Goal: Task Accomplishment & Management: Manage account settings

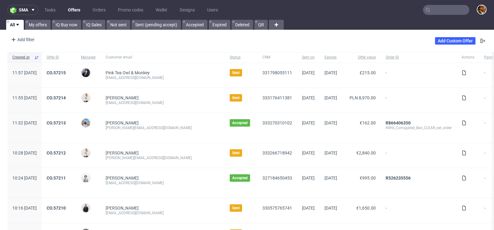
click at [440, 9] on input "text" at bounding box center [446, 10] width 46 height 10
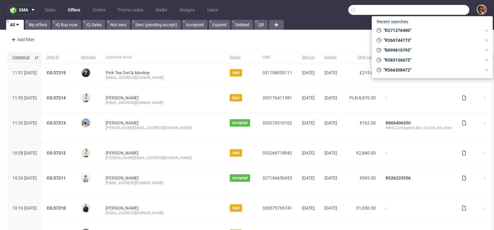
paste input "R695808749"
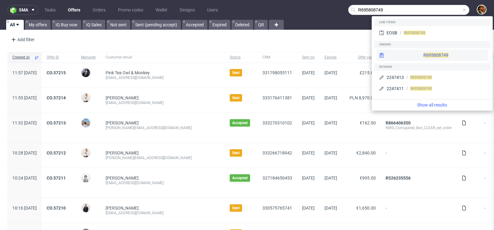
type input "R695808749"
click at [424, 53] on div "R695808749" at bounding box center [432, 54] width 111 height 11
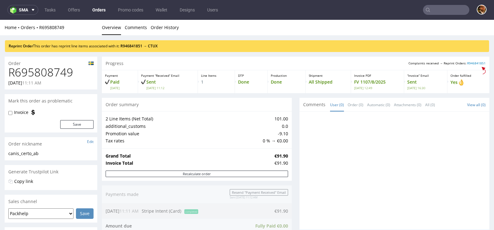
click at [434, 12] on input "text" at bounding box center [446, 10] width 46 height 10
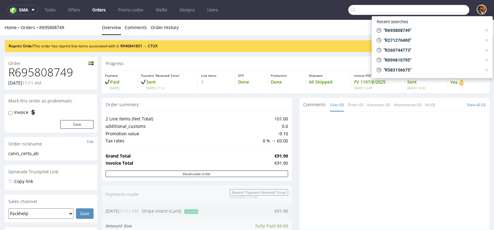
paste input "R342859583"
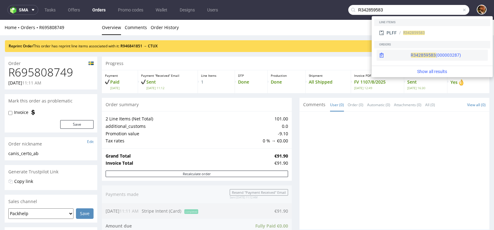
type input "R342859583"
click at [460, 55] on div "R342859583 (000003287)" at bounding box center [432, 54] width 111 height 11
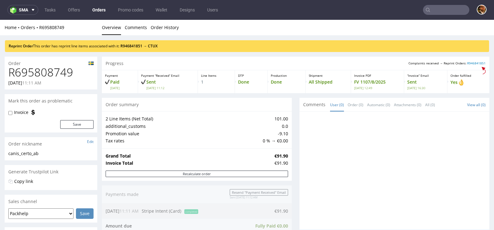
click at [433, 10] on input "text" at bounding box center [446, 10] width 46 height 10
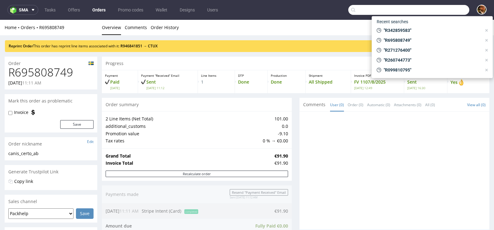
paste input "R342859583"
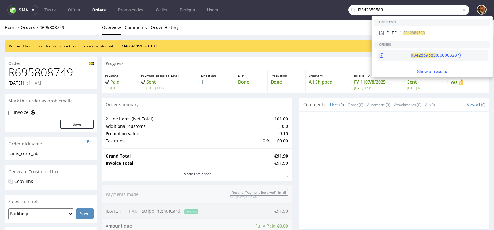
type input "R342859583"
click at [445, 54] on div "R342859583 (000003287)" at bounding box center [432, 54] width 111 height 11
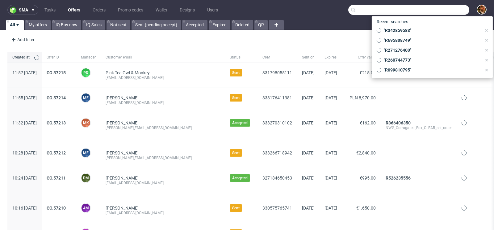
click at [427, 11] on input "text" at bounding box center [409, 10] width 121 height 10
paste input "R968574716"
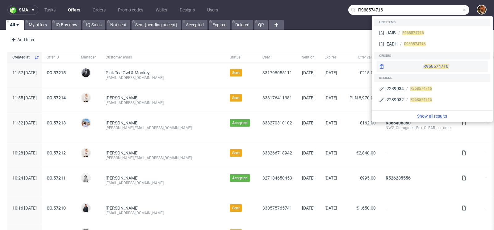
type input "R968574716"
click at [425, 65] on div "R968574716" at bounding box center [432, 66] width 111 height 11
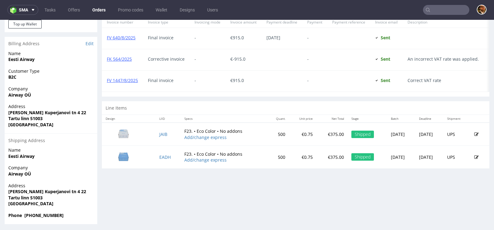
scroll to position [294, 0]
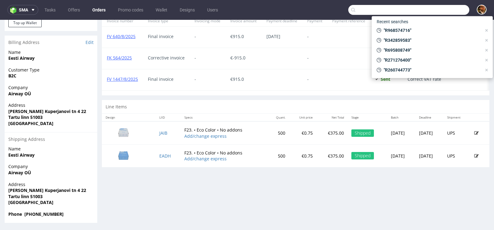
click at [434, 5] on input "text" at bounding box center [409, 10] width 121 height 10
paste input "R968574716"
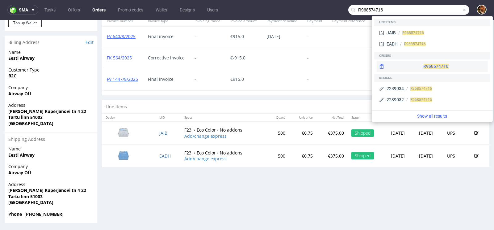
type input "R968574716"
click at [424, 63] on div "R968574716" at bounding box center [432, 66] width 111 height 11
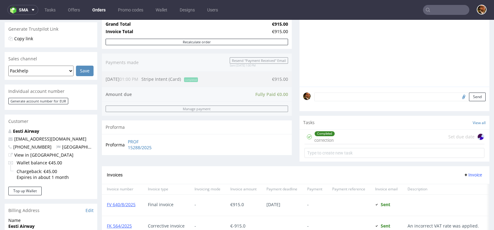
scroll to position [147, 0]
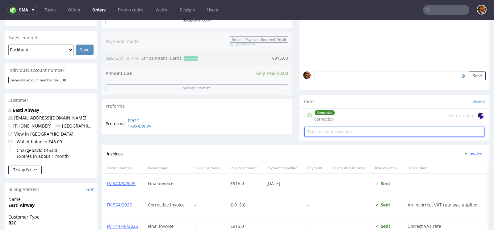
click at [329, 132] on input "text" at bounding box center [395, 132] width 180 height 10
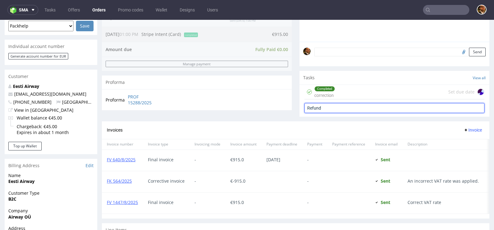
type input "Refund"
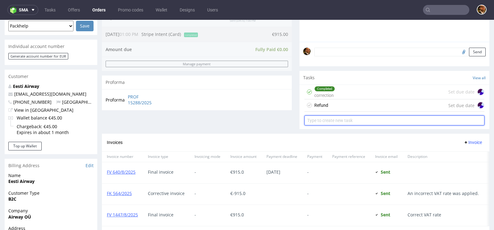
click at [323, 120] on input "text" at bounding box center [395, 120] width 180 height 10
type input "Invoice correction"
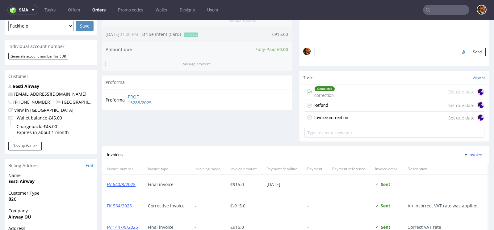
click at [334, 108] on div "Refund Set due date" at bounding box center [395, 105] width 180 height 12
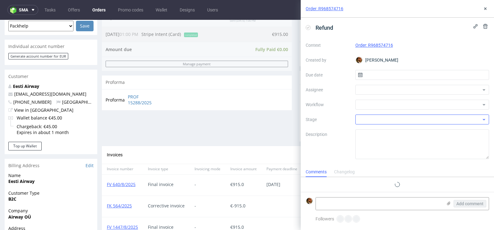
scroll to position [5, 0]
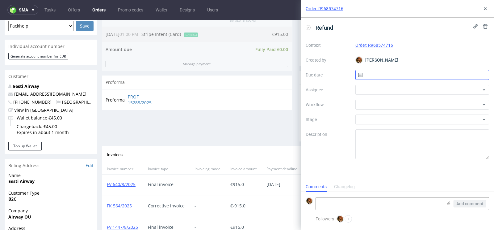
click at [373, 76] on input "text" at bounding box center [423, 75] width 134 height 10
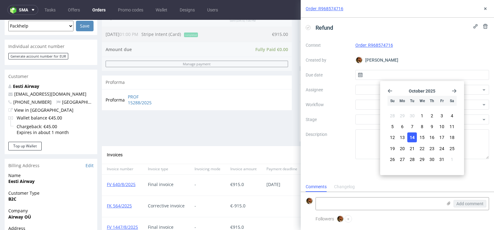
click at [413, 136] on span "14" at bounding box center [412, 137] width 5 height 6
type input "14/10/2025"
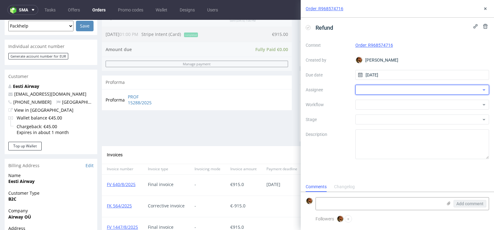
click at [380, 91] on div at bounding box center [423, 90] width 134 height 10
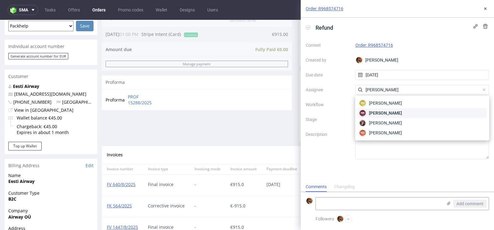
type input "natalia"
click at [394, 112] on span "Natalia Kaczorowska" at bounding box center [385, 113] width 33 height 6
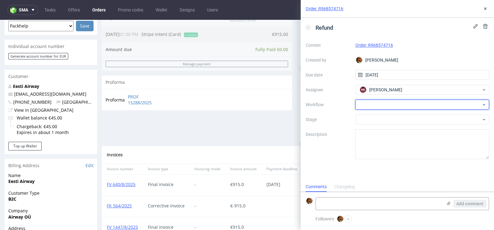
click at [379, 106] on div at bounding box center [423, 104] width 134 height 10
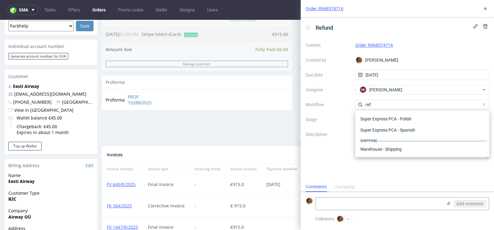
scroll to position [33, 0]
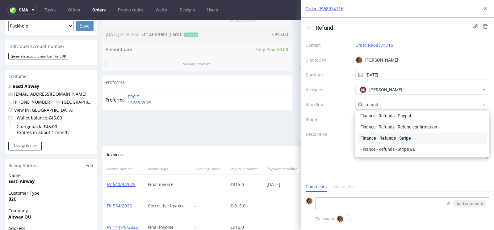
type input "refund"
click at [394, 136] on div "Finance - Refunds - Stripe" at bounding box center [422, 137] width 129 height 11
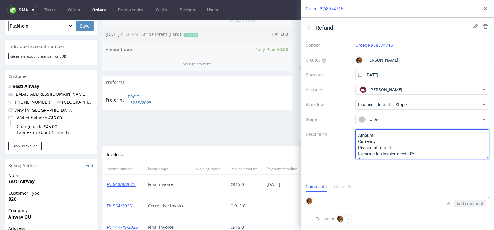
click at [387, 134] on textarea "Amount: Currency: Reason of refund: Is correction invoice needed?: Other:" at bounding box center [423, 144] width 134 height 30
click at [422, 146] on textarea "Amount: Currency: Reason of refund: Is correction invoice needed?: Other:" at bounding box center [423, 144] width 134 height 30
type textarea "Amount: 25% of the order Currency: EUR Reason of refund: color mismatch Is corr…"
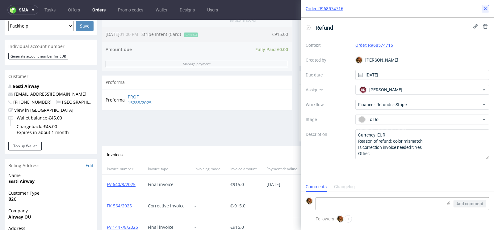
click at [486, 8] on use at bounding box center [486, 8] width 2 height 2
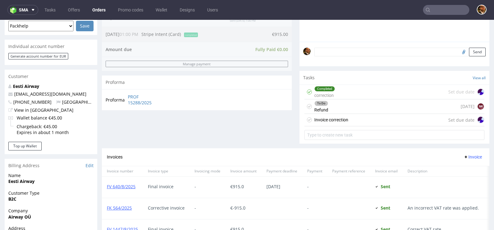
click at [377, 121] on div "Invoice correction Set due date" at bounding box center [395, 120] width 180 height 12
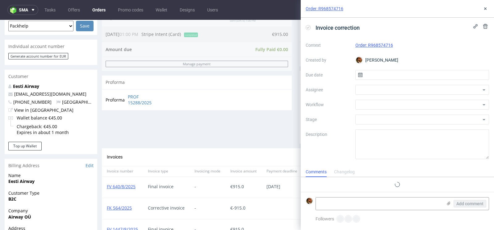
scroll to position [5, 0]
click at [373, 73] on input "text" at bounding box center [423, 75] width 134 height 10
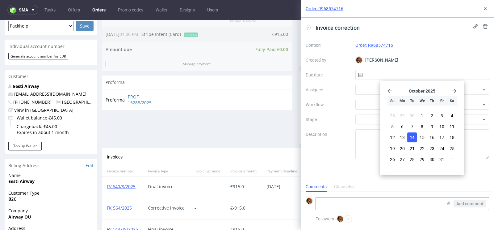
click at [413, 135] on span "14" at bounding box center [412, 137] width 5 height 6
type input "14/10/2025"
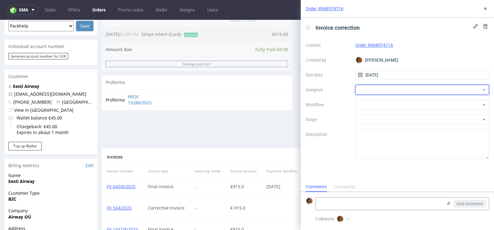
click at [378, 91] on div at bounding box center [423, 90] width 134 height 10
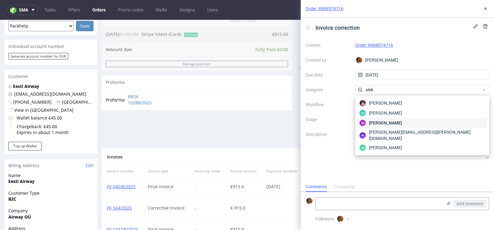
type input "alek"
click at [381, 123] on span "Aleksandra Łętowska" at bounding box center [385, 123] width 33 height 6
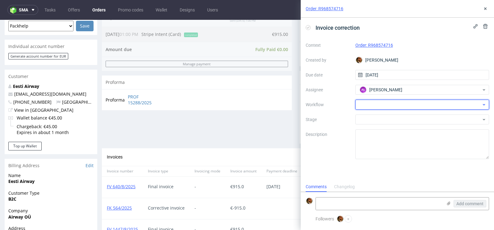
click at [375, 107] on div at bounding box center [423, 104] width 134 height 10
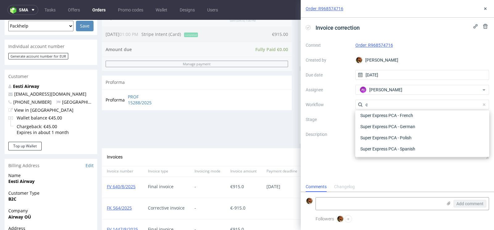
scroll to position [0, 0]
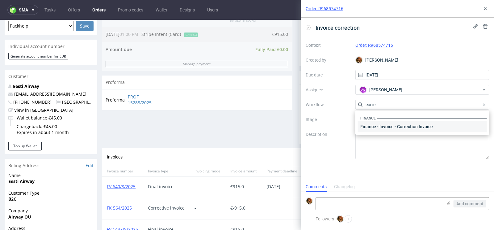
type input "corre"
click at [389, 127] on div "Finance - Invoice - Correction Invoice" at bounding box center [422, 126] width 129 height 11
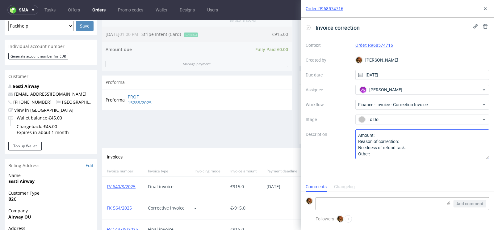
scroll to position [0, 0]
click at [484, 9] on icon at bounding box center [485, 8] width 5 height 5
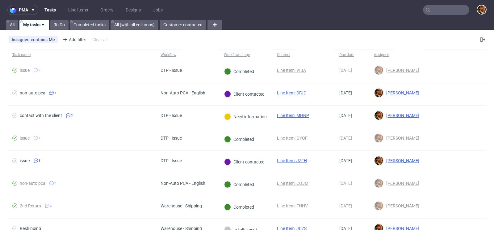
click at [430, 9] on input "text" at bounding box center [446, 10] width 46 height 10
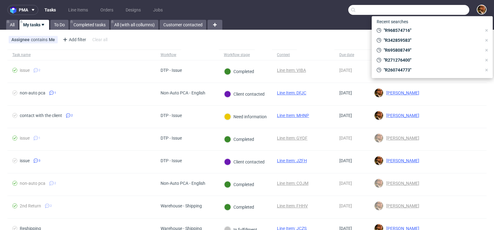
paste input "[PERSON_NAME][EMAIL_ADDRESS][DOMAIN_NAME]"
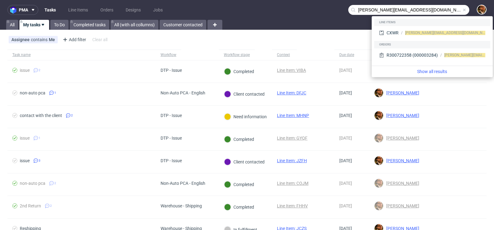
type input "[PERSON_NAME][EMAIL_ADDRESS][DOMAIN_NAME]"
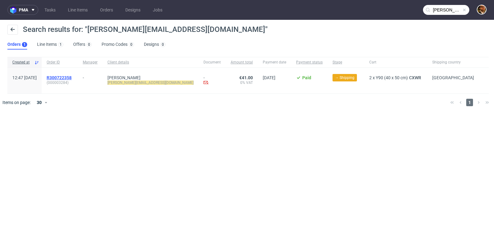
click at [72, 78] on span "R300722358" at bounding box center [59, 77] width 25 height 5
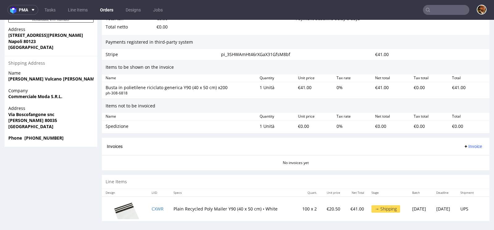
scroll to position [2, 0]
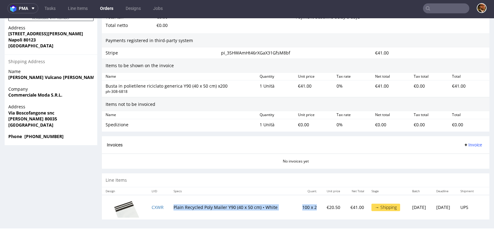
drag, startPoint x: 306, startPoint y: 203, endPoint x: 170, endPoint y: 205, distance: 136.3
click at [170, 205] on tr "CXWR Plain Recycled Poly Mailer Y90 (40 x 50 cm) • White 100 x 2 €20.50 €41.00 …" at bounding box center [296, 207] width 388 height 25
copy tr "Plain Recycled Poly Mailer Y90 (40 x 50 cm) • White 100 x 2"
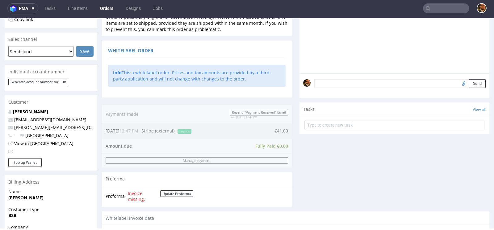
scroll to position [0, 0]
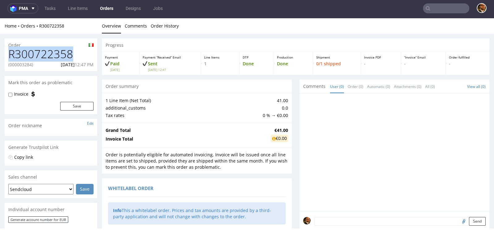
drag, startPoint x: 72, startPoint y: 53, endPoint x: 11, endPoint y: 54, distance: 61.2
click at [11, 54] on h1 "R300722358" at bounding box center [50, 54] width 85 height 12
copy h1 "R300722358"
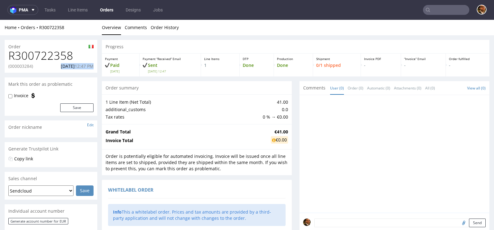
drag, startPoint x: 51, startPoint y: 66, endPoint x: 97, endPoint y: 66, distance: 45.4
click at [97, 66] on div "R300722358 (000003284) [DATE] 12:47 PM" at bounding box center [51, 60] width 93 height 23
copy p "[DATE] 12:47 PM"
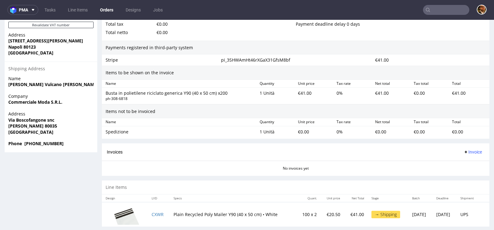
scroll to position [370, 0]
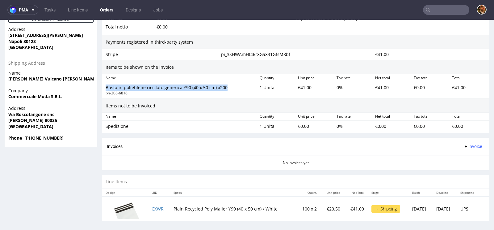
drag, startPoint x: 228, startPoint y: 84, endPoint x: 105, endPoint y: 84, distance: 122.7
click at [105, 84] on div "Busta in polietilene riciclato generica Y90 (40 x 50 cm) x200 ph-308-6818" at bounding box center [180, 90] width 154 height 14
copy div "Busta in polietilene riciclato generica Y90 (40 x 50 cm) x200"
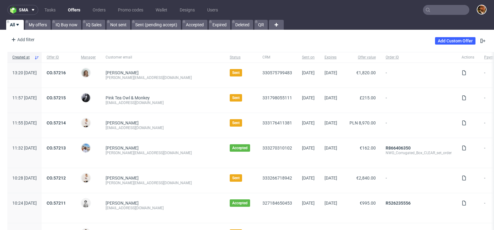
click at [430, 10] on input "text" at bounding box center [446, 10] width 46 height 10
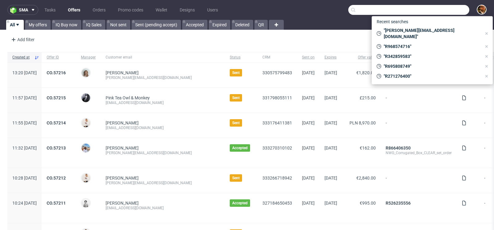
paste input "R704110982"
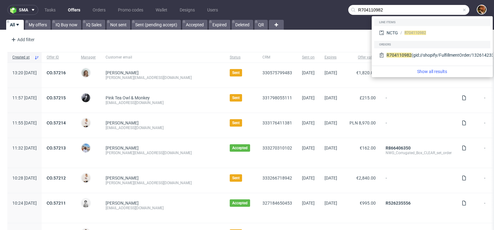
type input "R704110982"
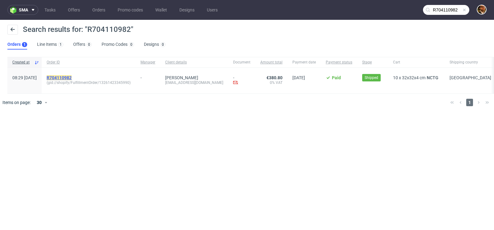
click at [72, 76] on mark "R704110982" at bounding box center [59, 77] width 25 height 5
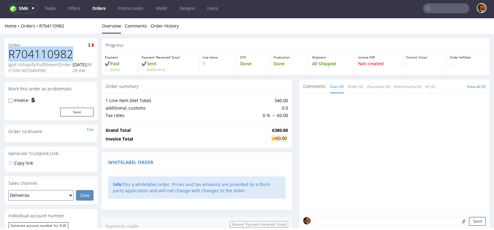
drag, startPoint x: 70, startPoint y: 56, endPoint x: 11, endPoint y: 57, distance: 59.6
click at [11, 57] on h1 "R704110982" at bounding box center [50, 54] width 85 height 12
copy h1 "R704110982"
click at [58, 41] on div "Order" at bounding box center [51, 43] width 93 height 10
click at [51, 23] on div "Home Orders R704110982" at bounding box center [51, 26] width 93 height 6
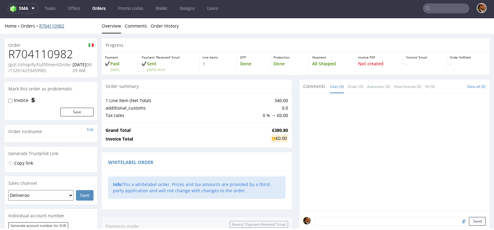
click at [51, 27] on link "R704110982" at bounding box center [51, 26] width 25 height 6
click at [47, 24] on link "R704110982" at bounding box center [51, 26] width 25 height 6
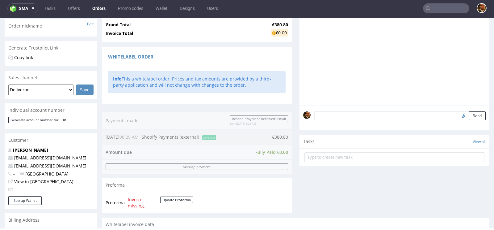
scroll to position [318, 0]
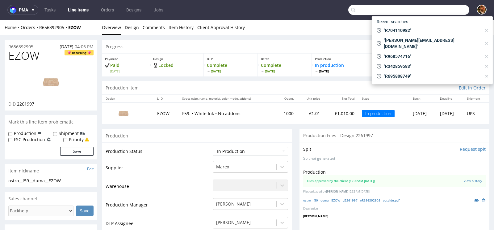
click at [435, 9] on input "text" at bounding box center [409, 10] width 121 height 10
paste input "[PERSON_NAME][EMAIL_ADDRESS][DOMAIN_NAME]"
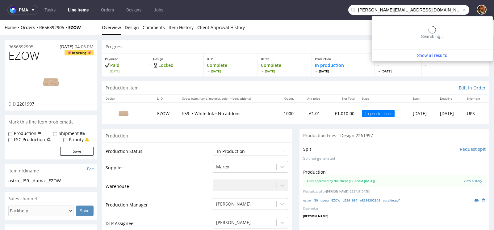
type input "[PERSON_NAME][EMAIL_ADDRESS][DOMAIN_NAME]"
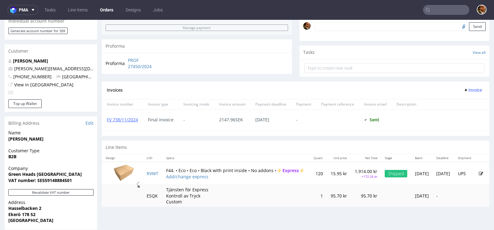
scroll to position [224, 0]
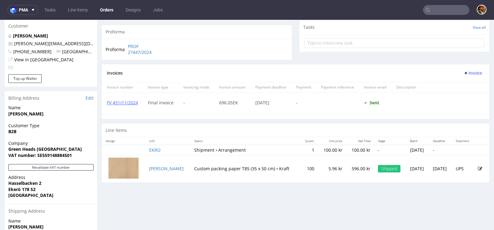
scroll to position [283, 0]
